Goal: Check status: Check status

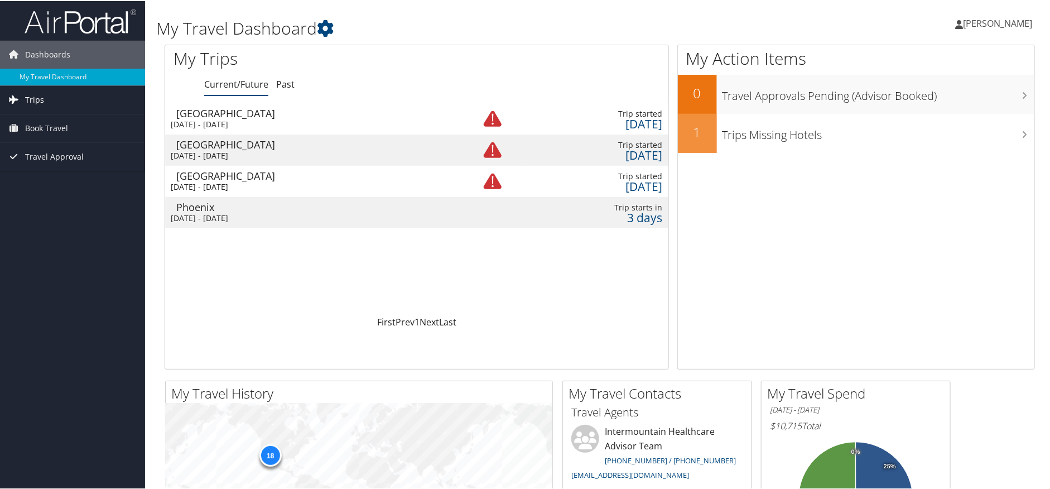
click at [35, 101] on span "Trips" at bounding box center [34, 99] width 19 height 28
click at [33, 136] on link "Past Trips" at bounding box center [72, 137] width 145 height 17
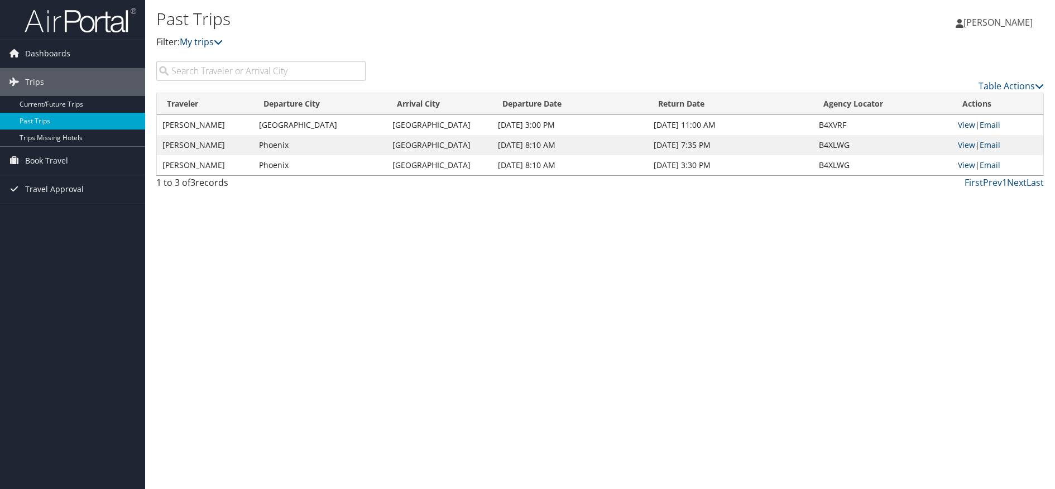
click at [968, 127] on link "View" at bounding box center [965, 124] width 17 height 11
click at [966, 126] on link "View" at bounding box center [965, 124] width 17 height 11
click at [963, 145] on link "View" at bounding box center [965, 144] width 17 height 11
